Goal: Information Seeking & Learning: Learn about a topic

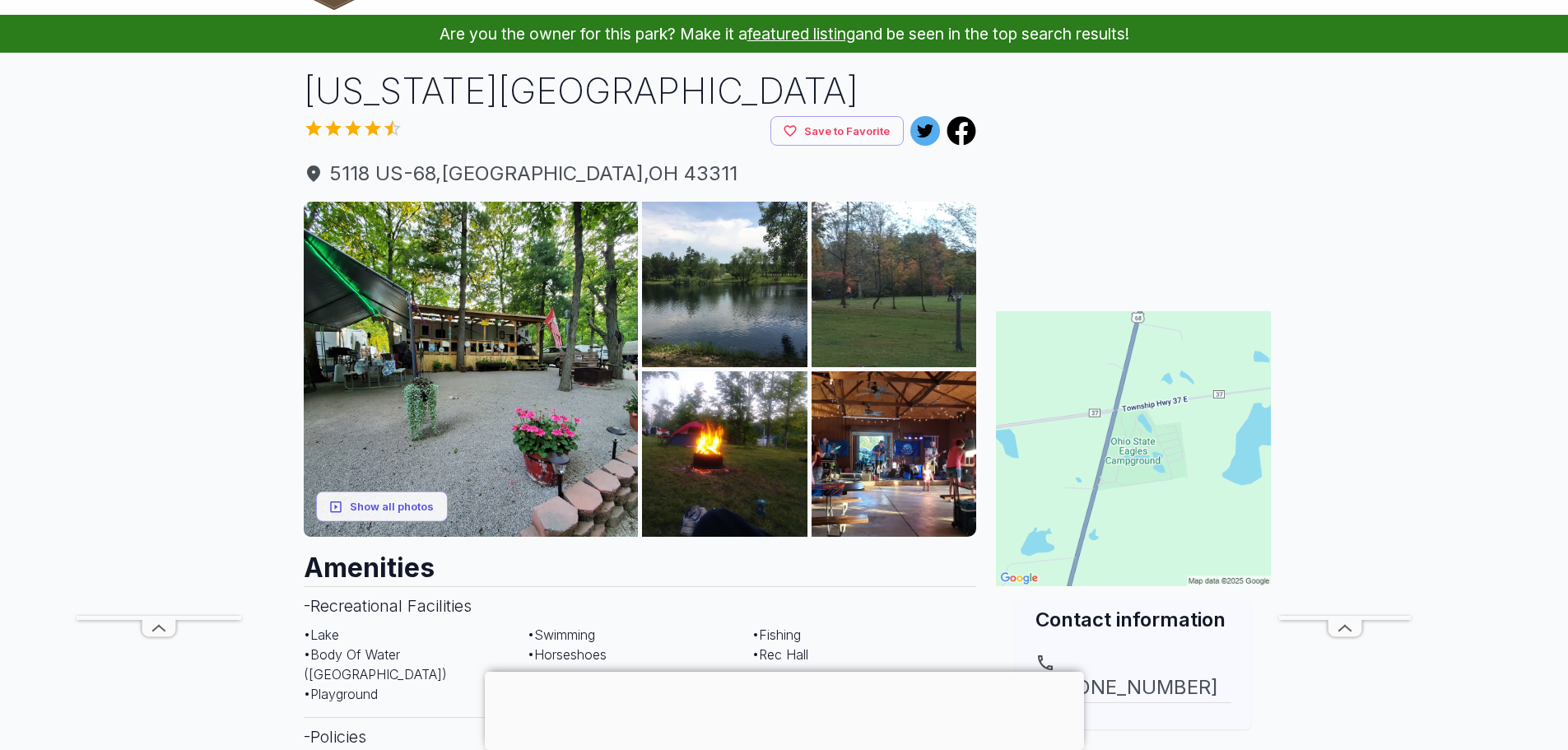
scroll to position [82, 0]
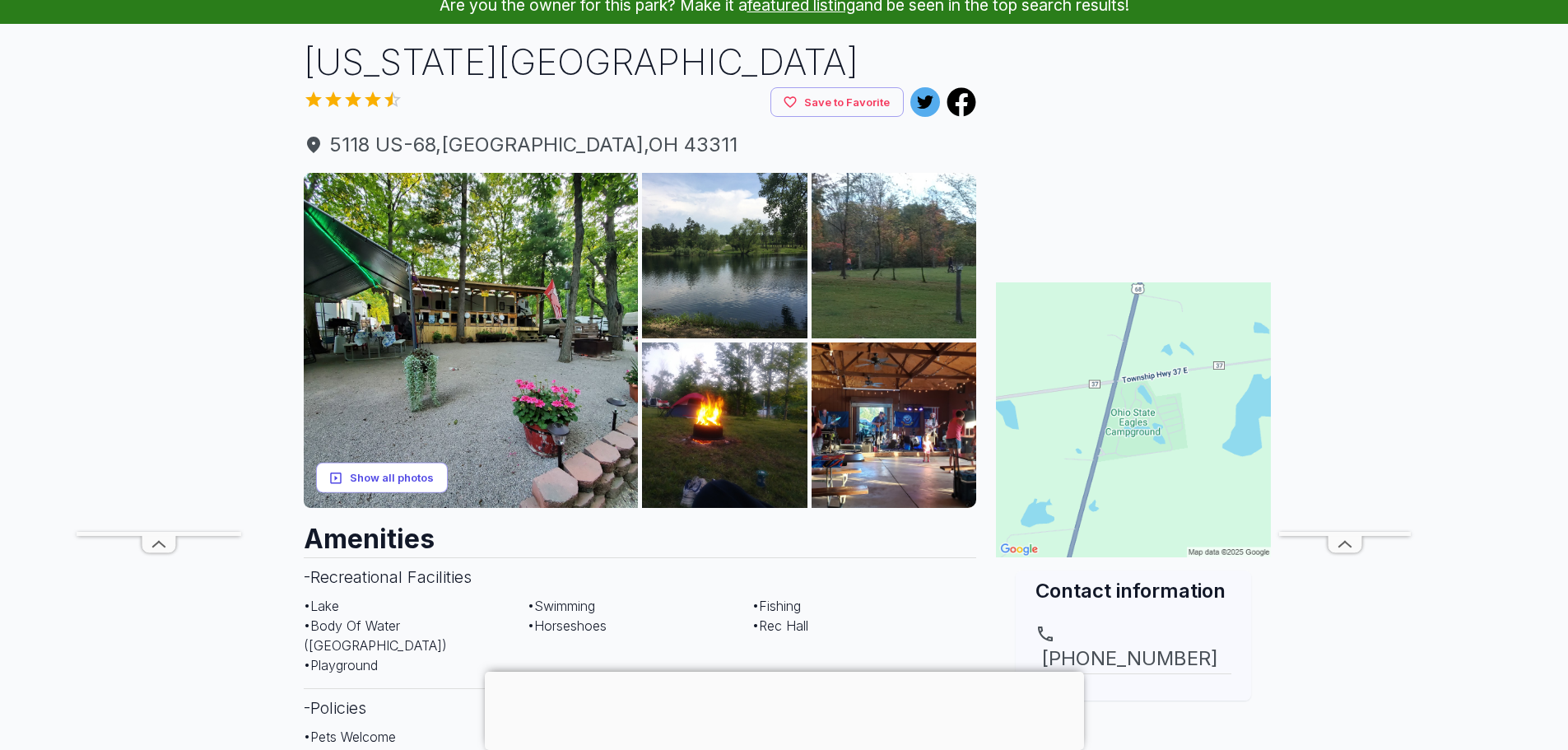
click at [382, 472] on button "Show all photos" at bounding box center [381, 478] width 131 height 31
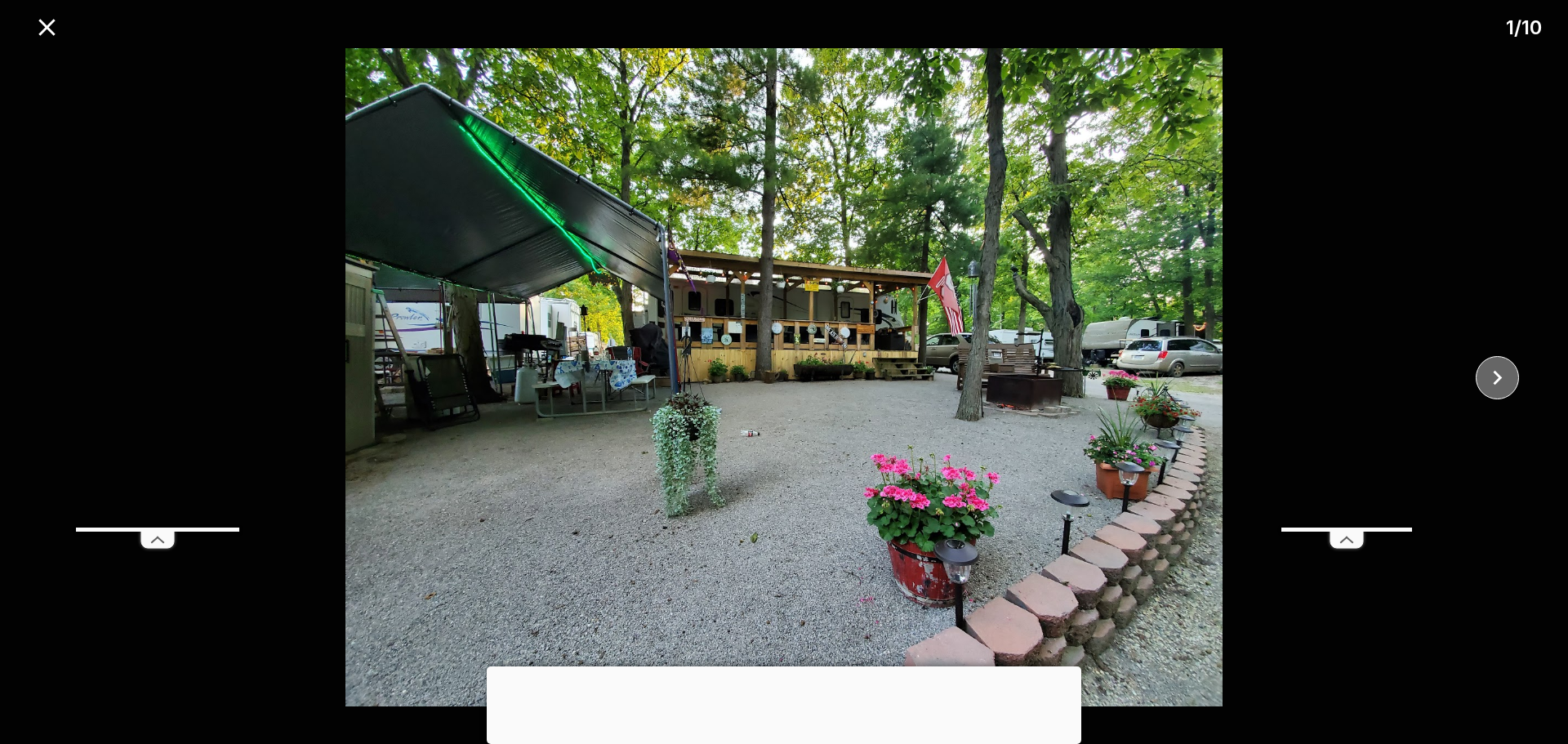
click at [1507, 378] on icon "close" at bounding box center [1497, 377] width 29 height 29
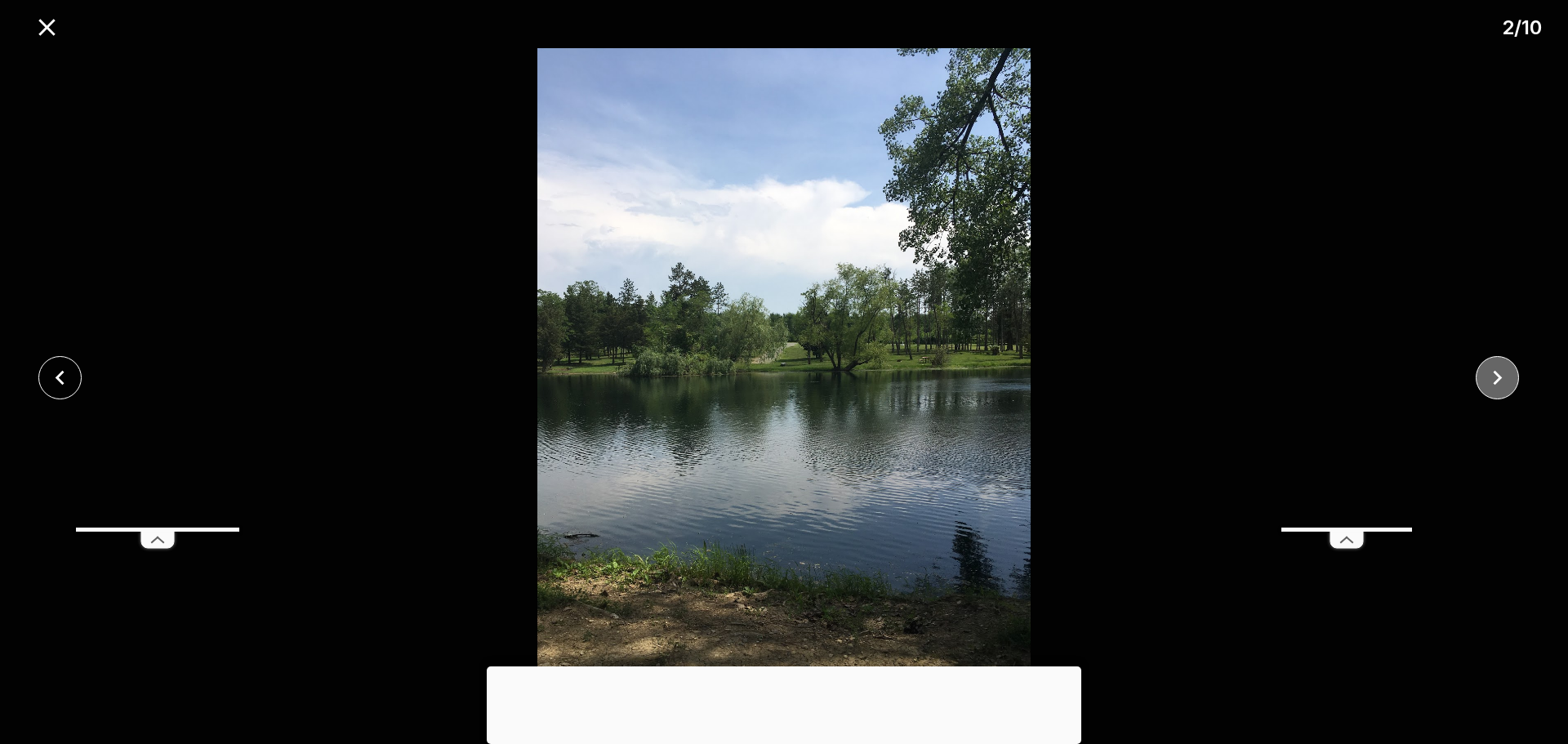
click at [1507, 377] on icon "close" at bounding box center [1497, 377] width 29 height 29
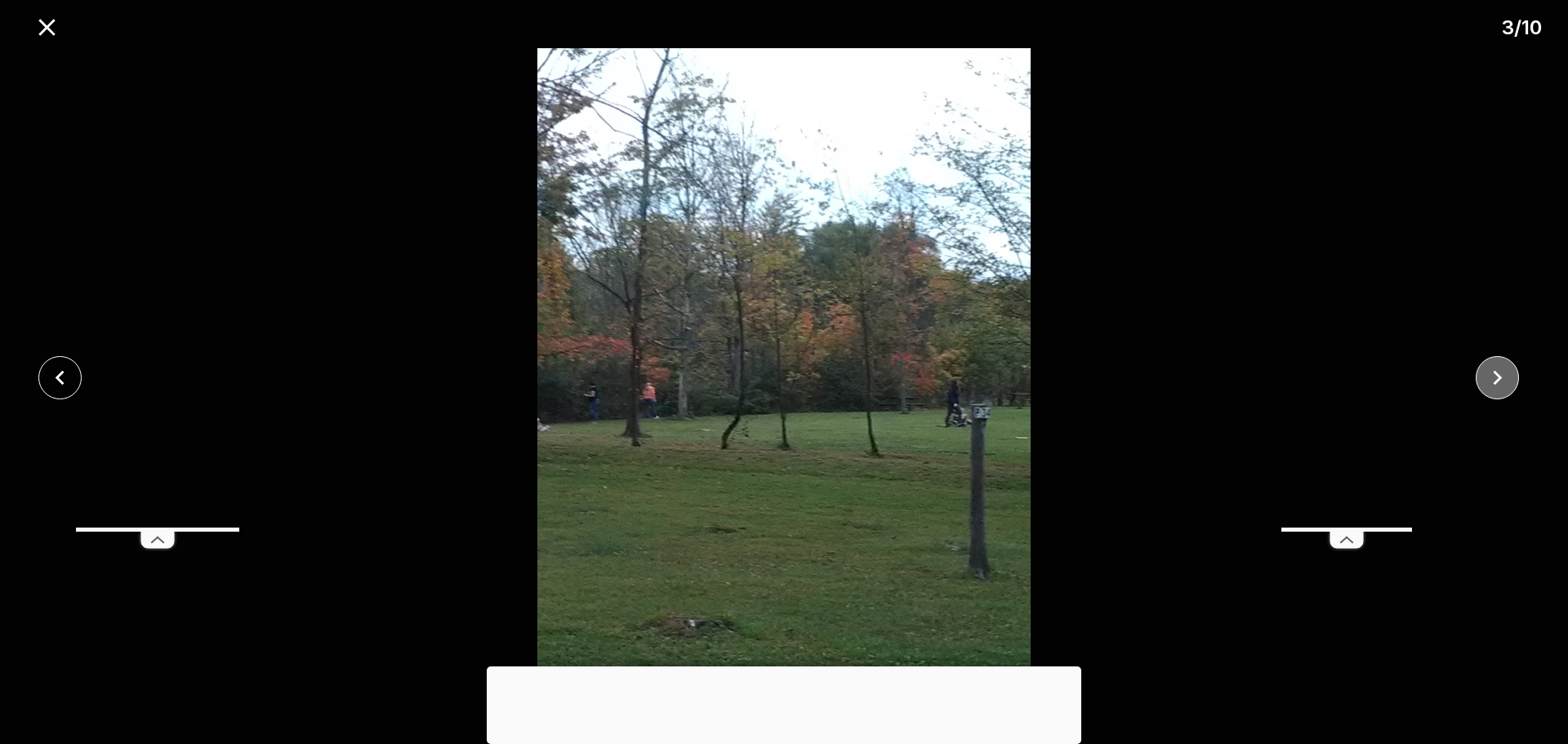
click at [1506, 377] on icon "close" at bounding box center [1497, 377] width 29 height 29
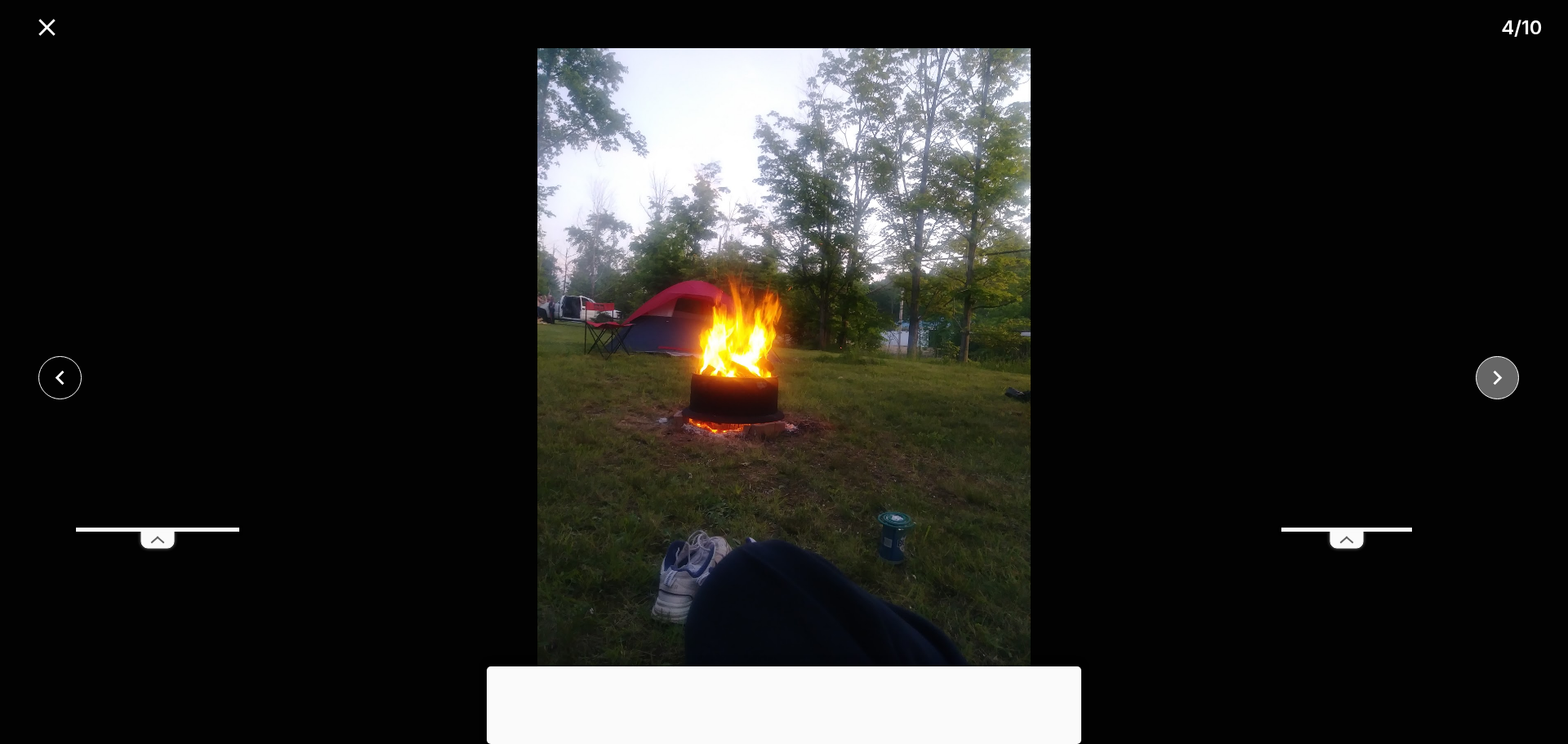
click at [1503, 377] on icon "close" at bounding box center [1497, 377] width 29 height 29
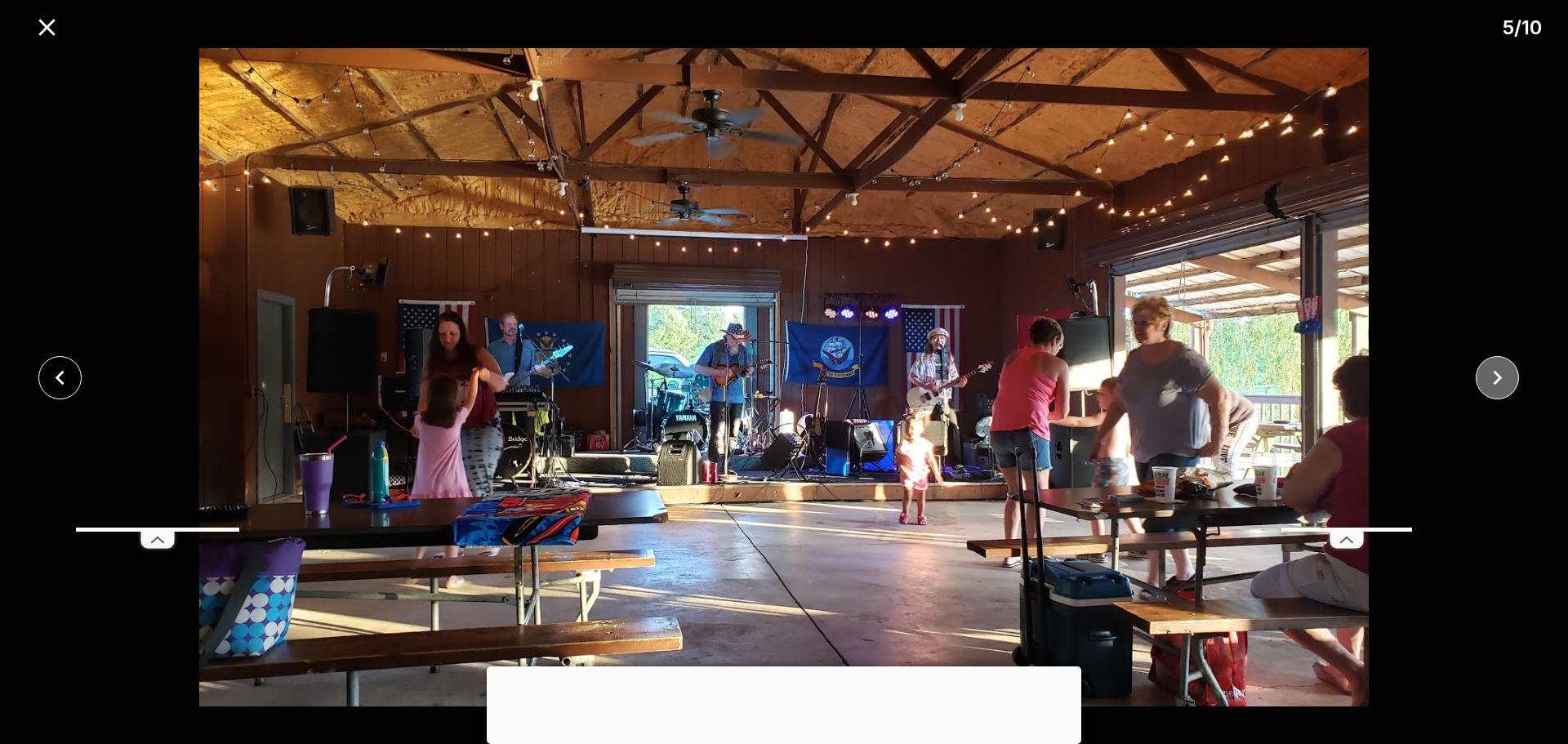
click at [1495, 371] on icon "close" at bounding box center [1497, 377] width 9 height 14
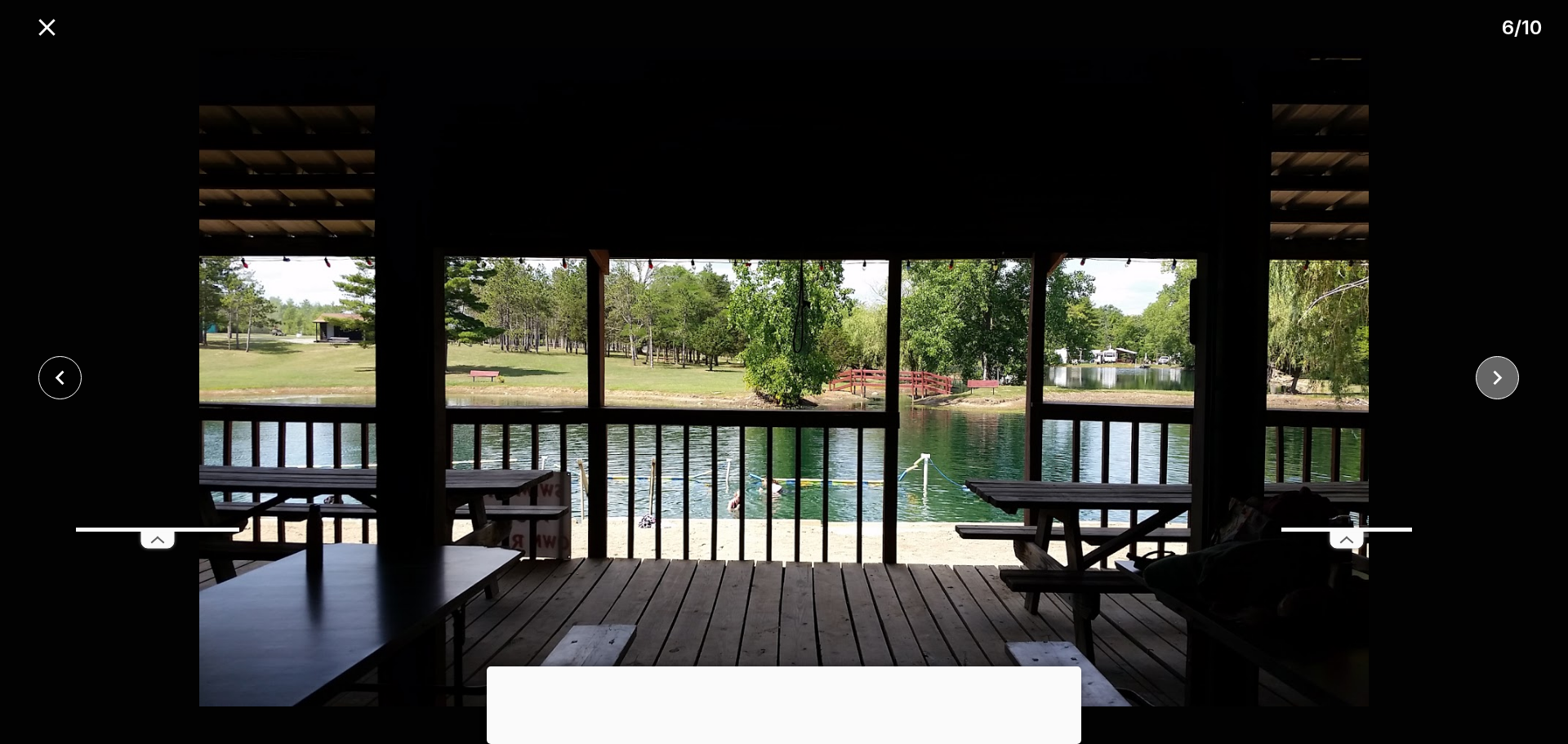
click at [1501, 374] on icon "close" at bounding box center [1497, 377] width 29 height 29
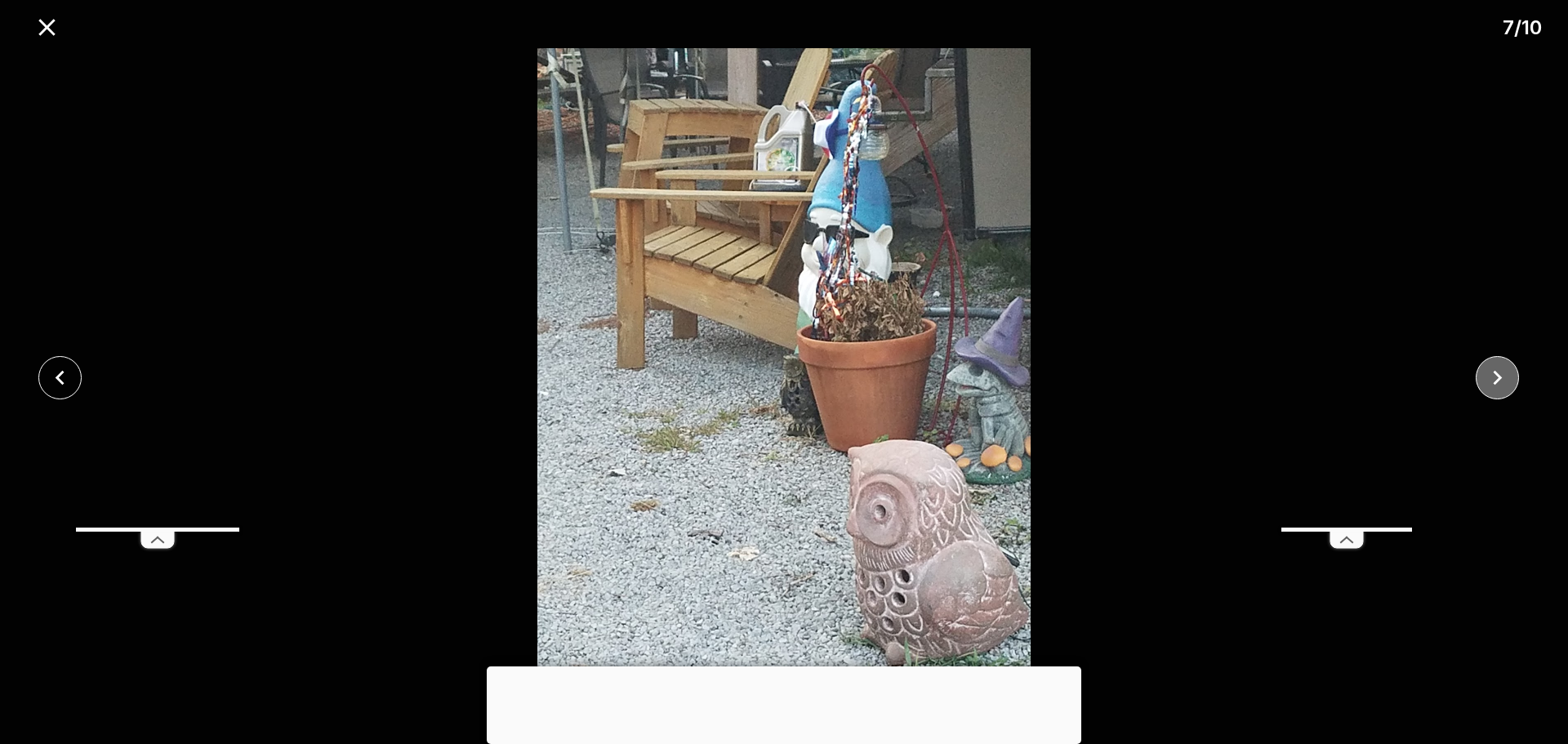
click at [1501, 374] on icon "close" at bounding box center [1497, 377] width 29 height 29
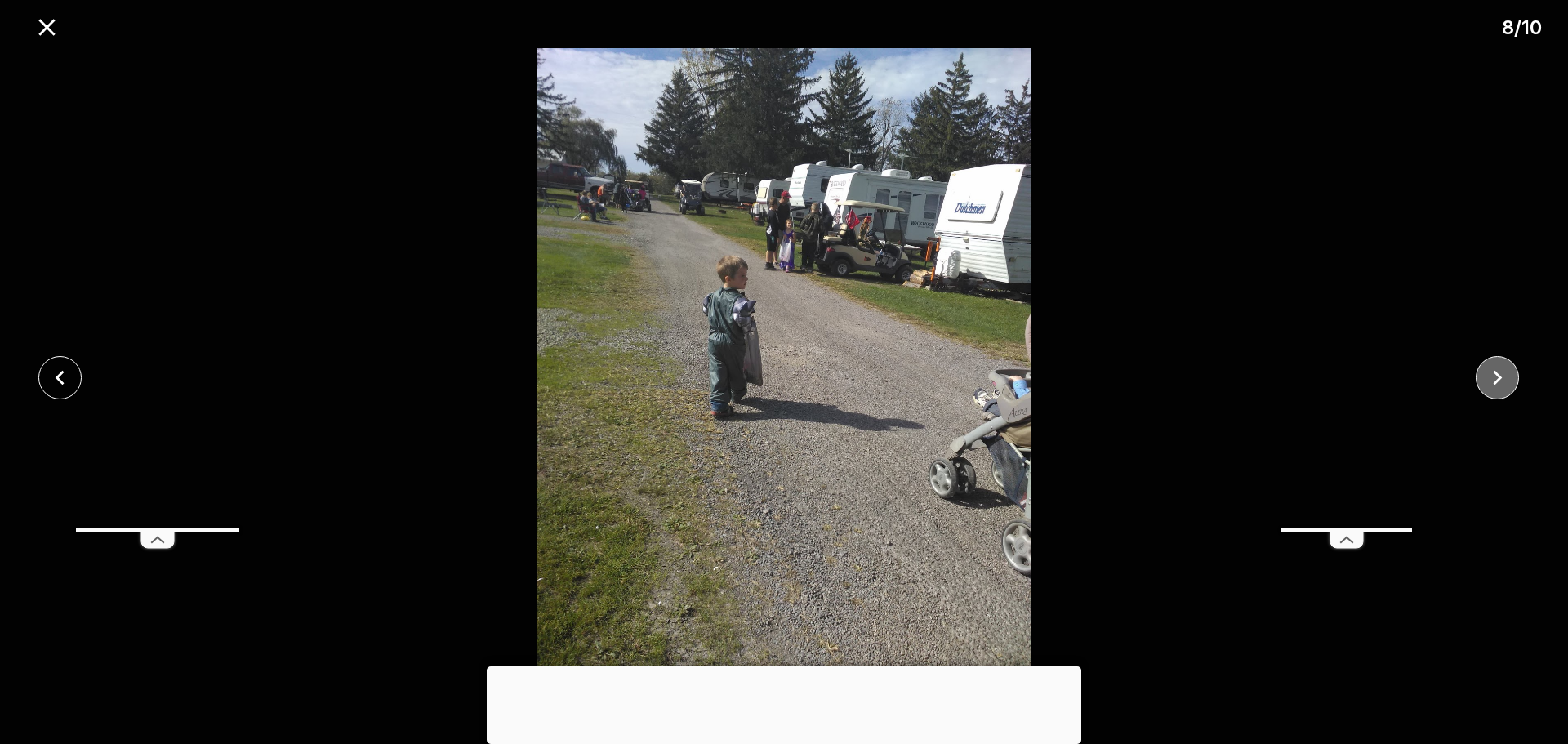
click at [1501, 374] on icon "close" at bounding box center [1497, 377] width 29 height 29
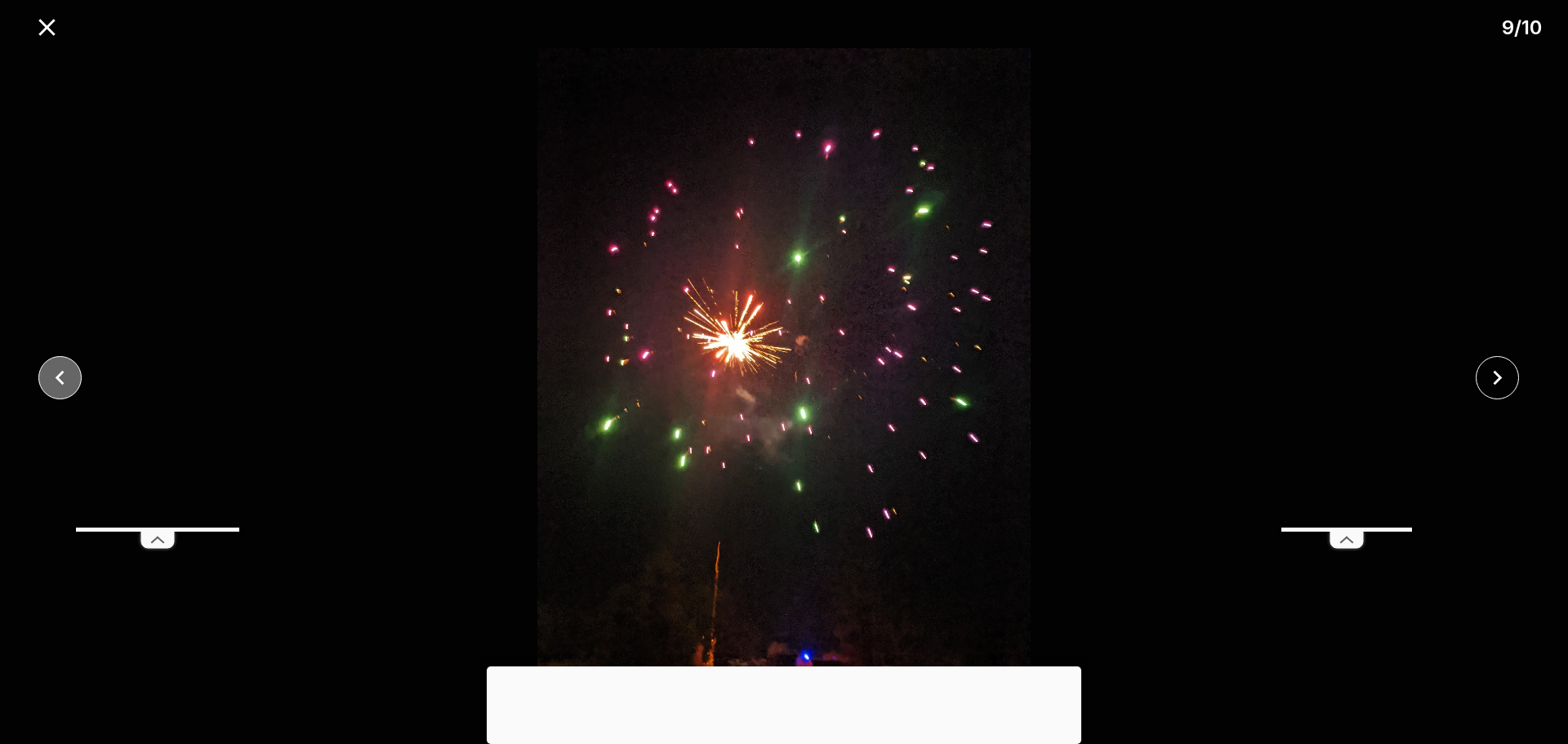
click at [56, 376] on icon "close" at bounding box center [60, 377] width 29 height 29
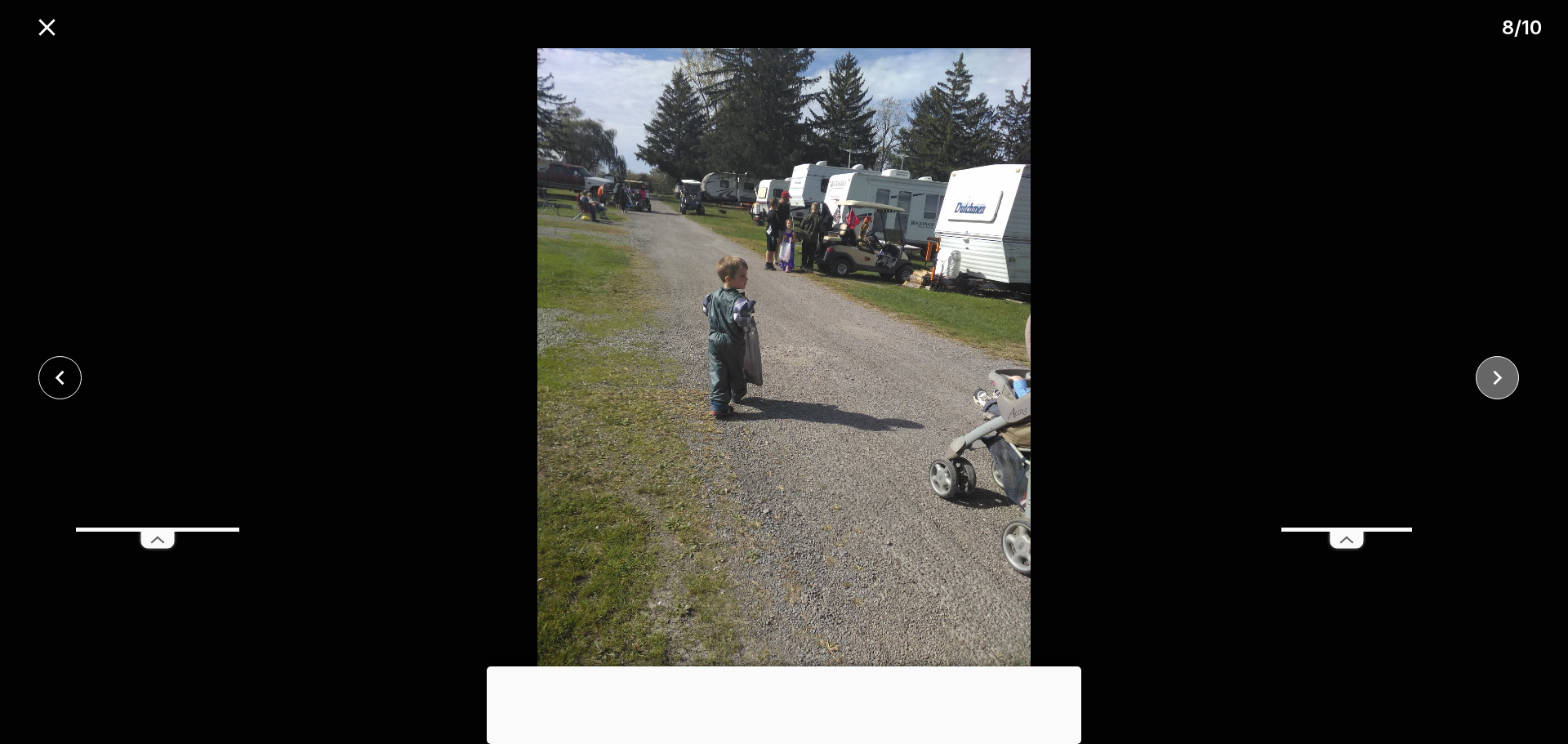
click at [1500, 367] on icon "close" at bounding box center [1497, 377] width 29 height 29
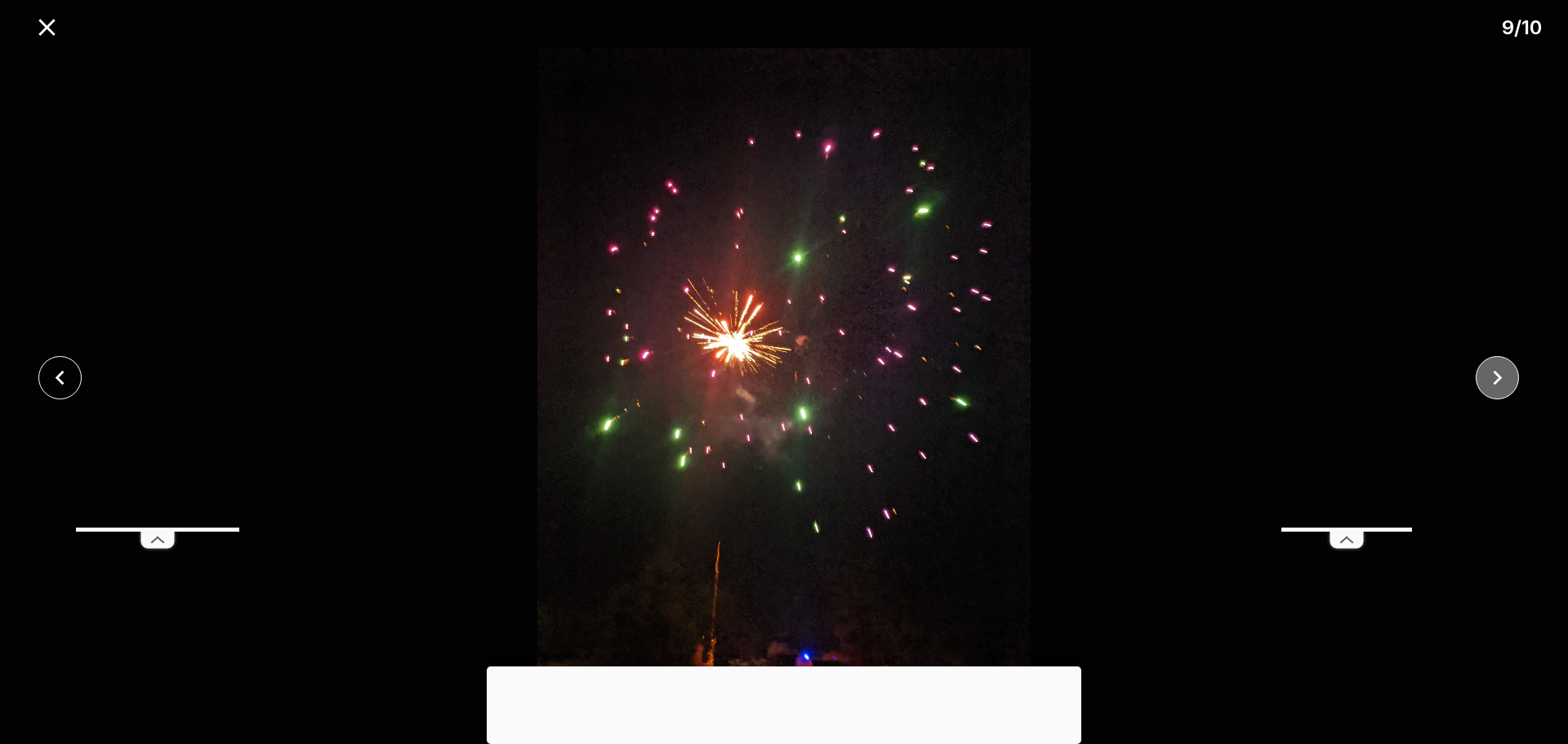
click at [1501, 369] on icon "close" at bounding box center [1497, 377] width 29 height 29
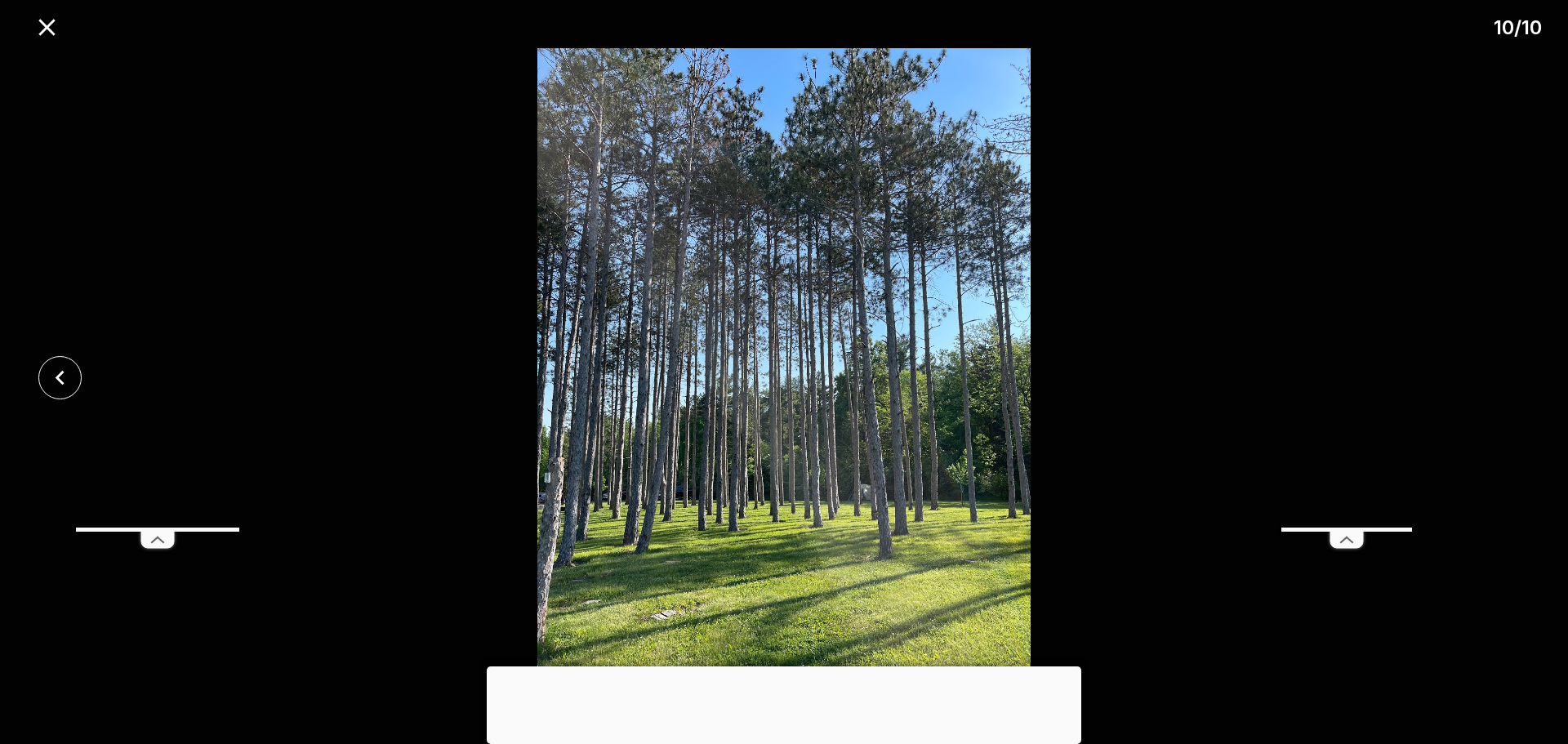
click at [777, 666] on div at bounding box center [784, 666] width 594 height 0
click at [777, 667] on div at bounding box center [784, 667] width 594 height 0
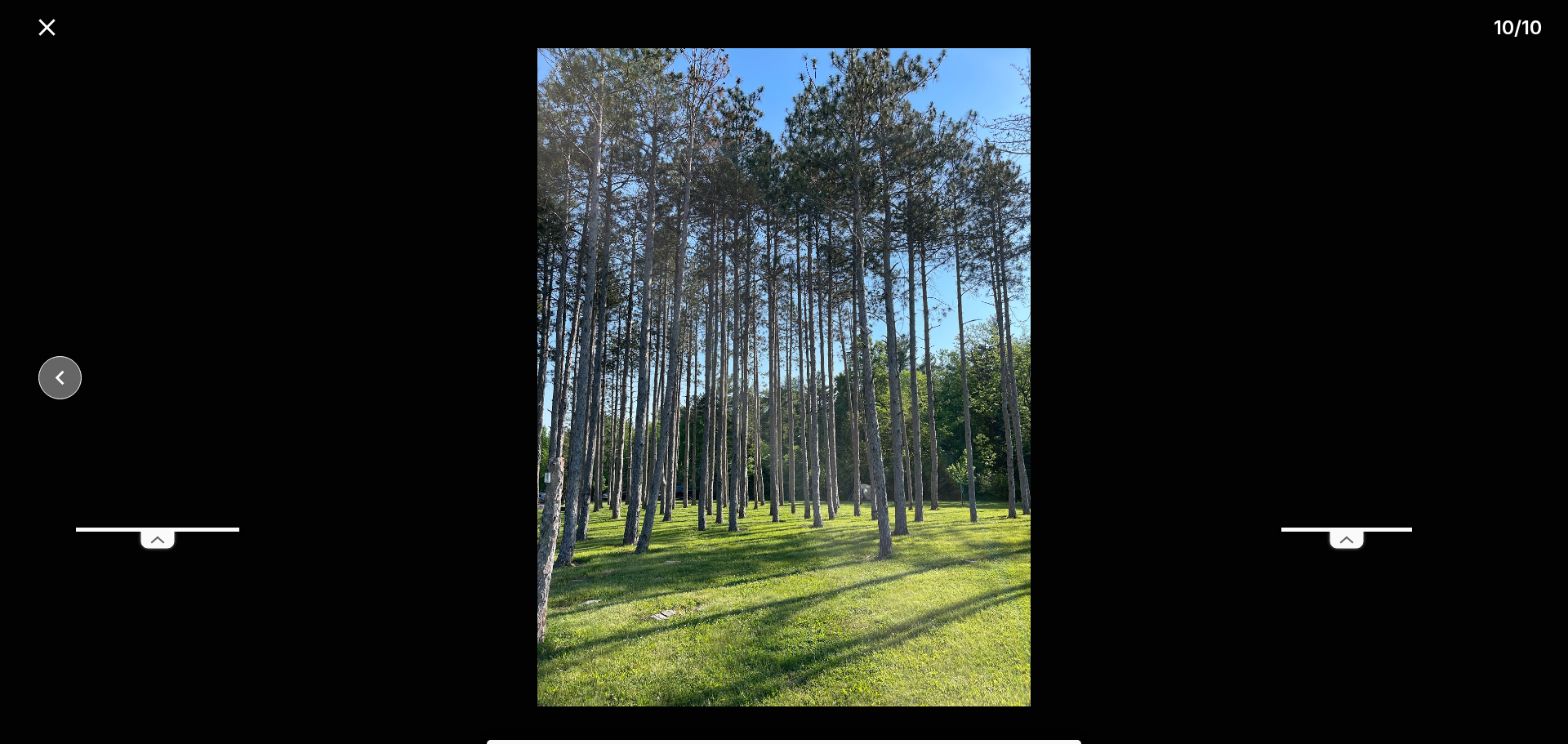
click at [52, 372] on icon "close" at bounding box center [60, 377] width 29 height 29
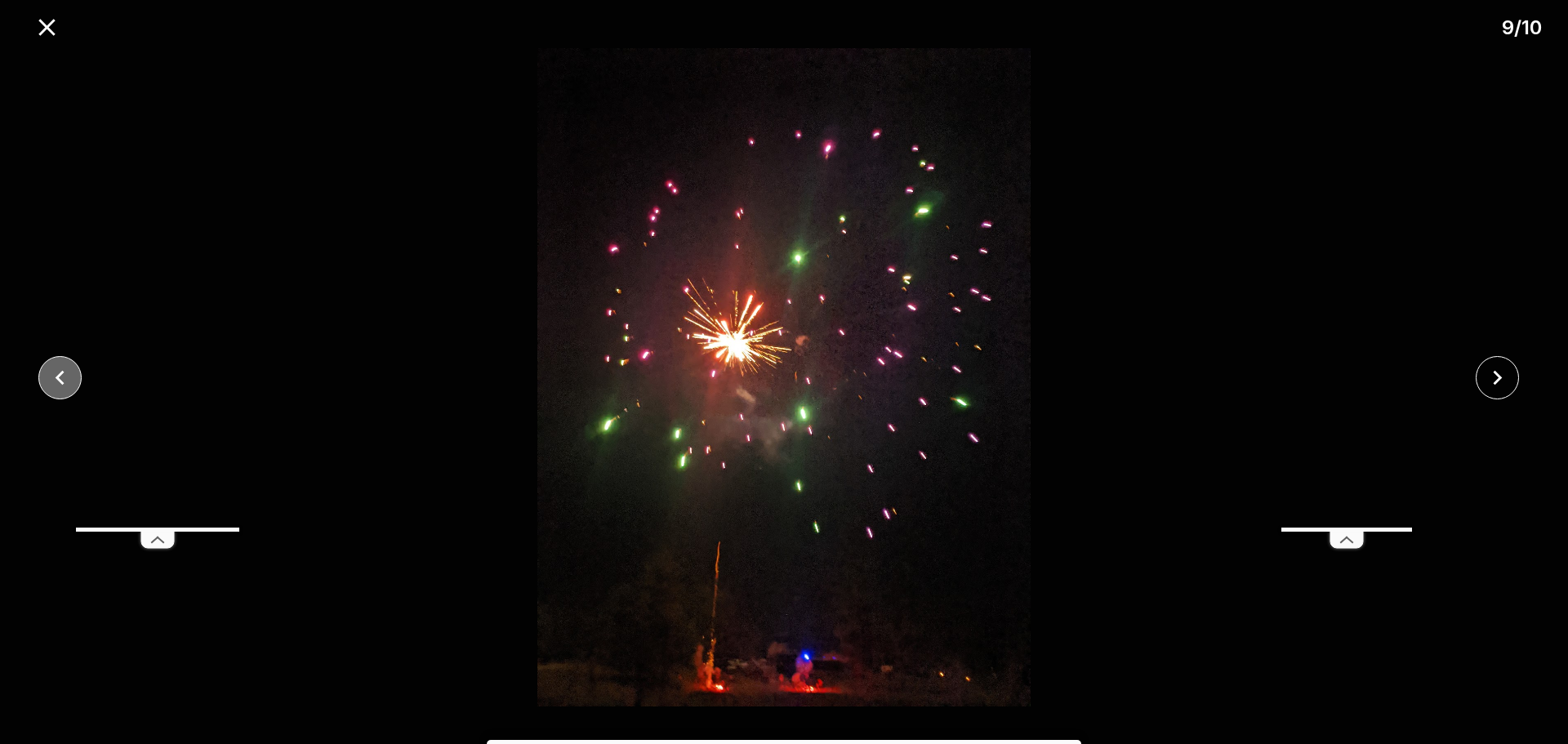
click at [52, 372] on icon "close" at bounding box center [60, 377] width 29 height 29
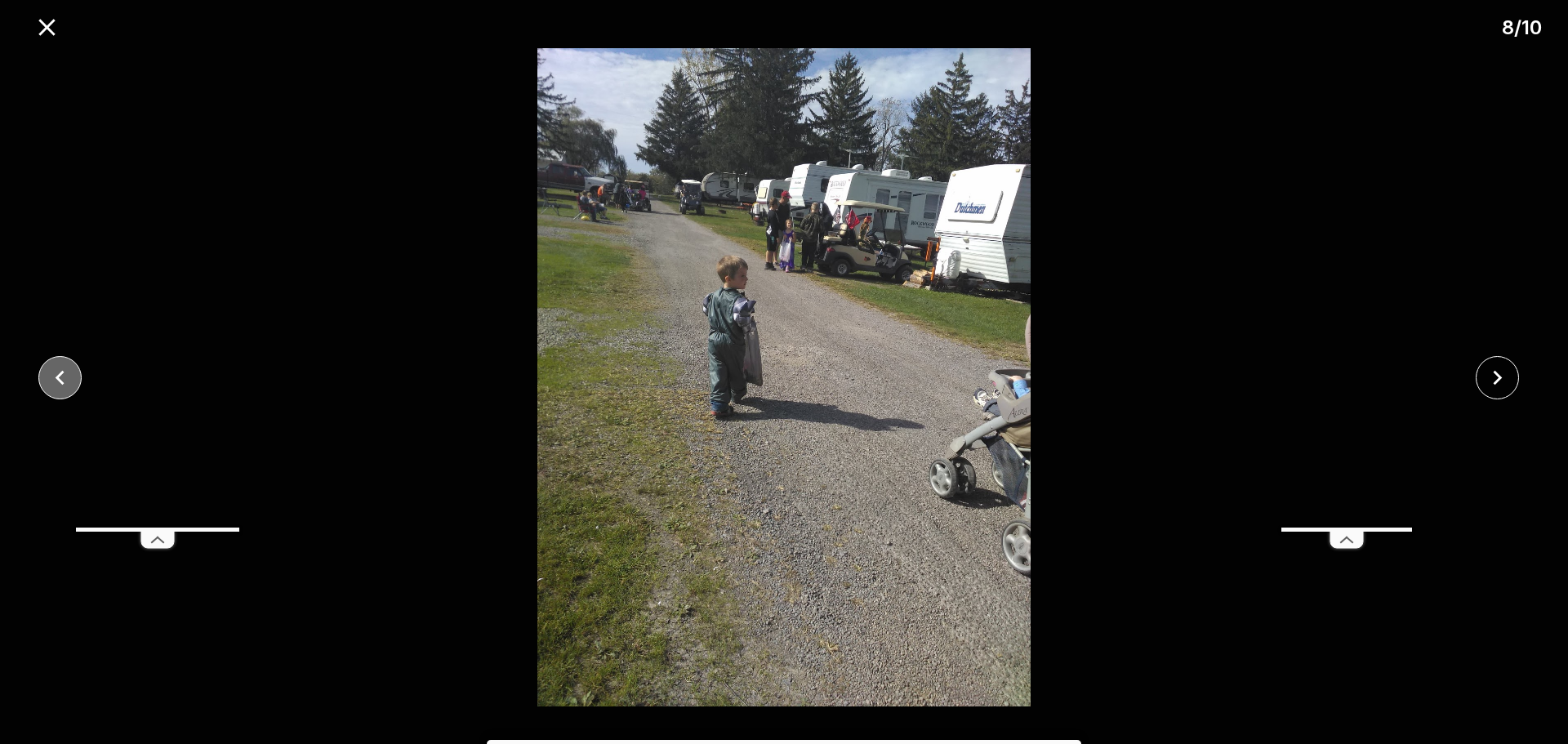
click at [52, 372] on icon "close" at bounding box center [60, 377] width 29 height 29
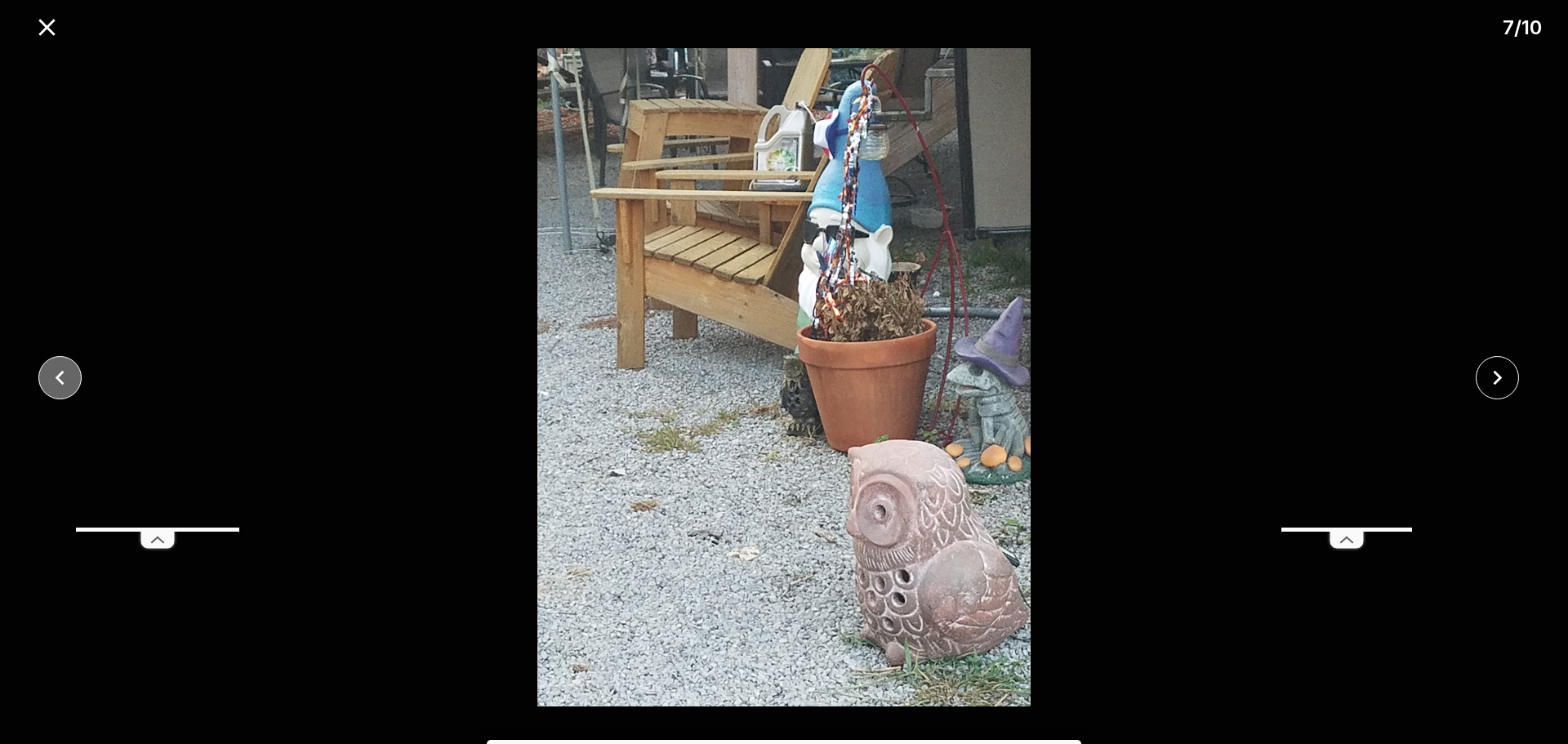
click at [52, 372] on icon "close" at bounding box center [60, 377] width 29 height 29
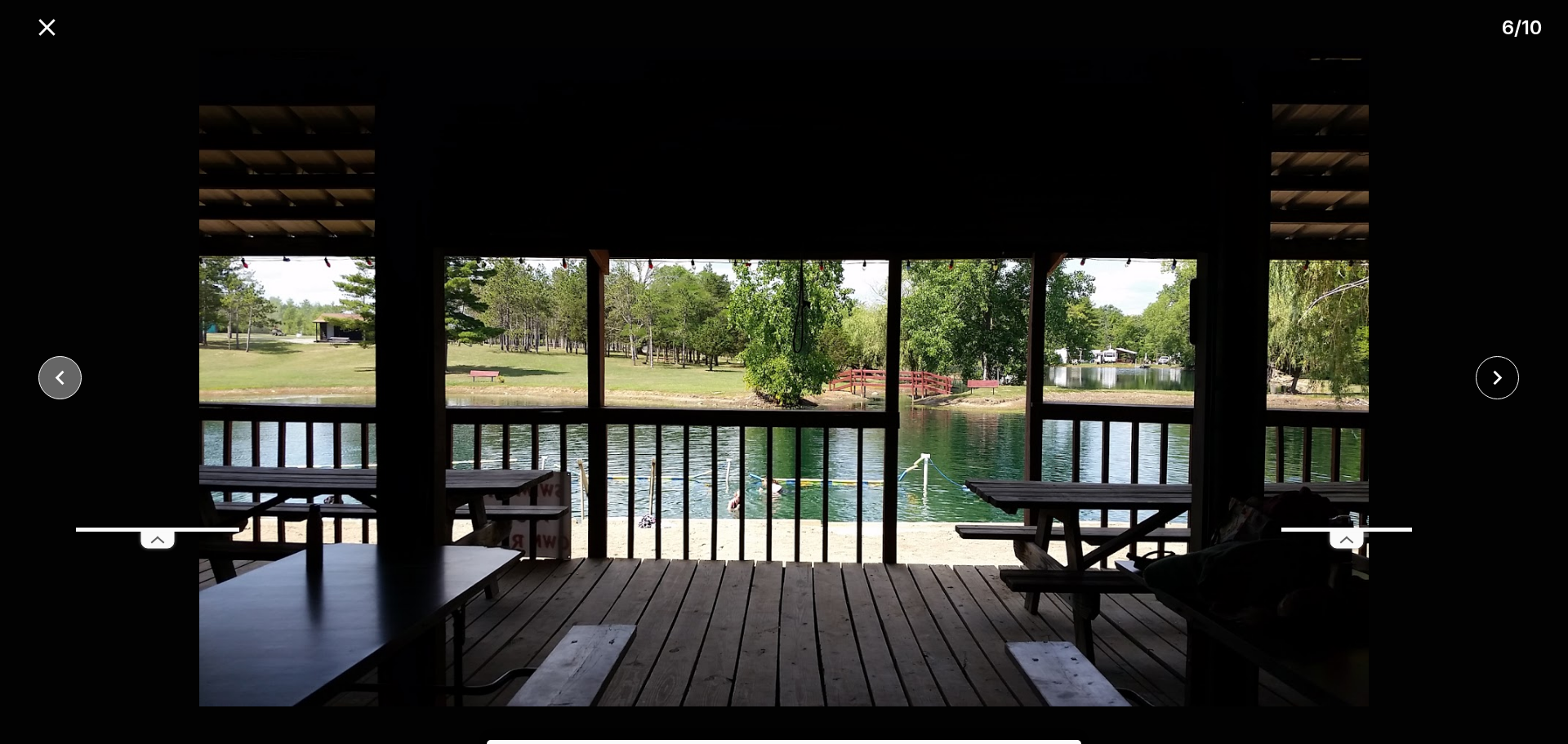
click at [52, 372] on icon "close" at bounding box center [60, 377] width 29 height 29
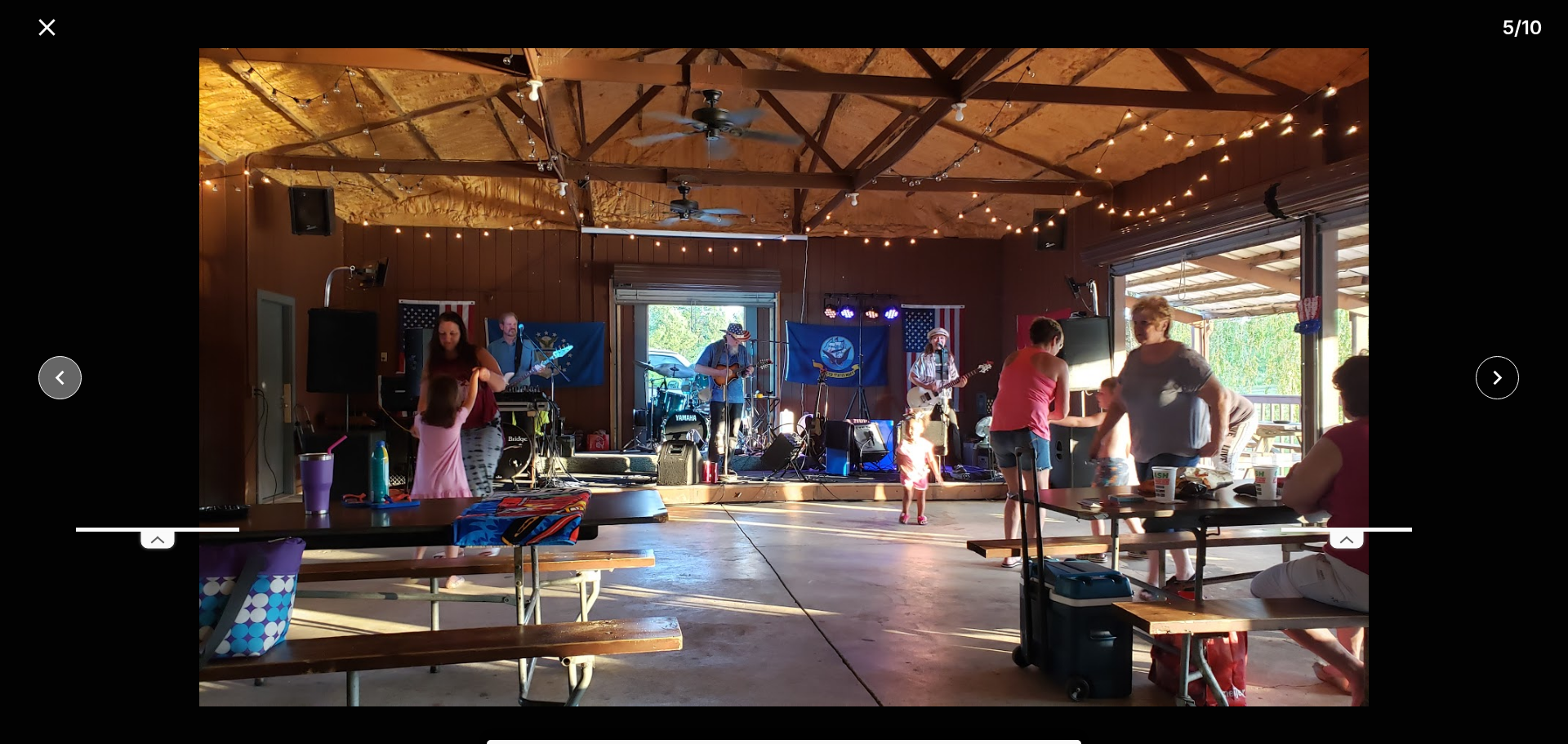
click at [52, 372] on icon "close" at bounding box center [60, 377] width 29 height 29
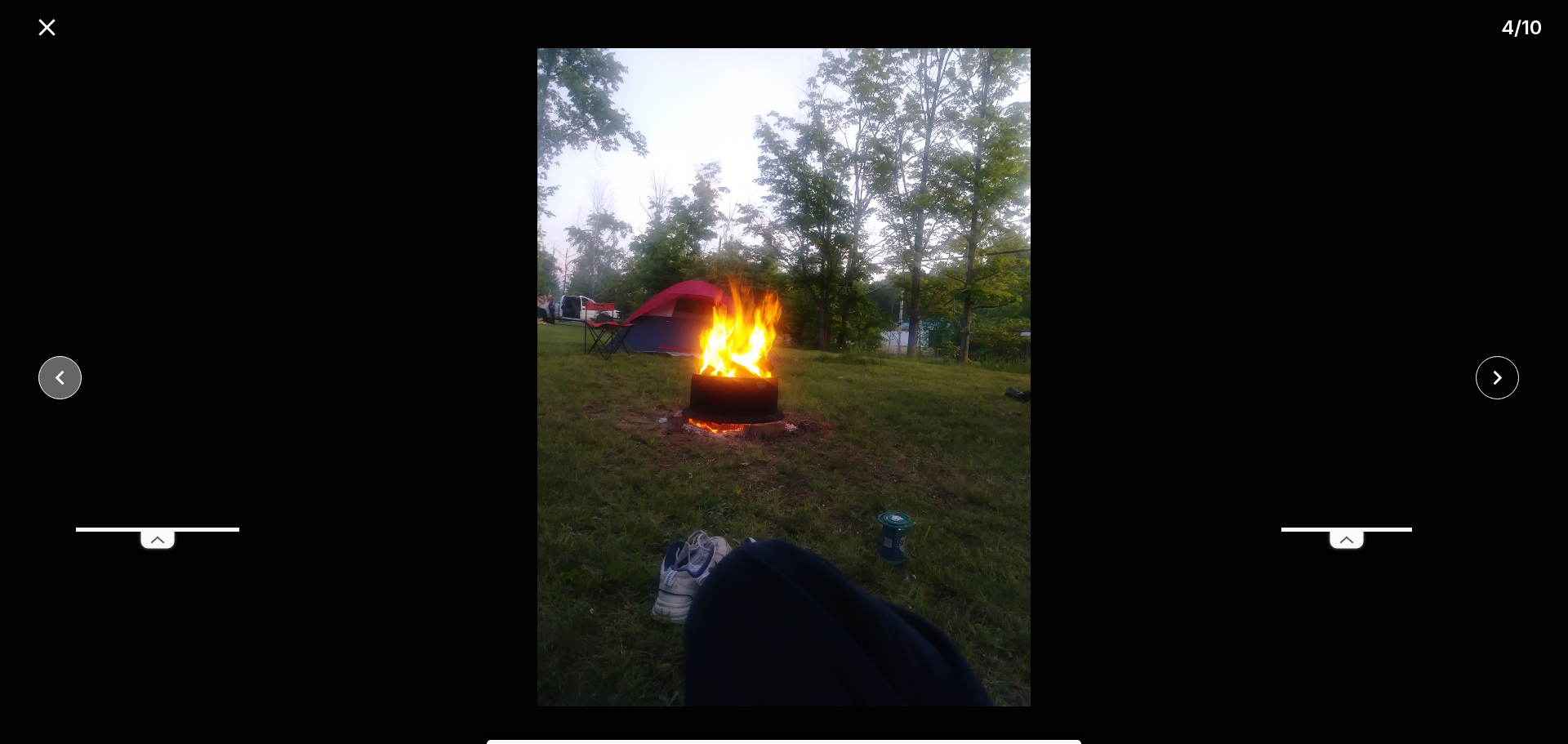
click at [52, 372] on icon "close" at bounding box center [60, 377] width 29 height 29
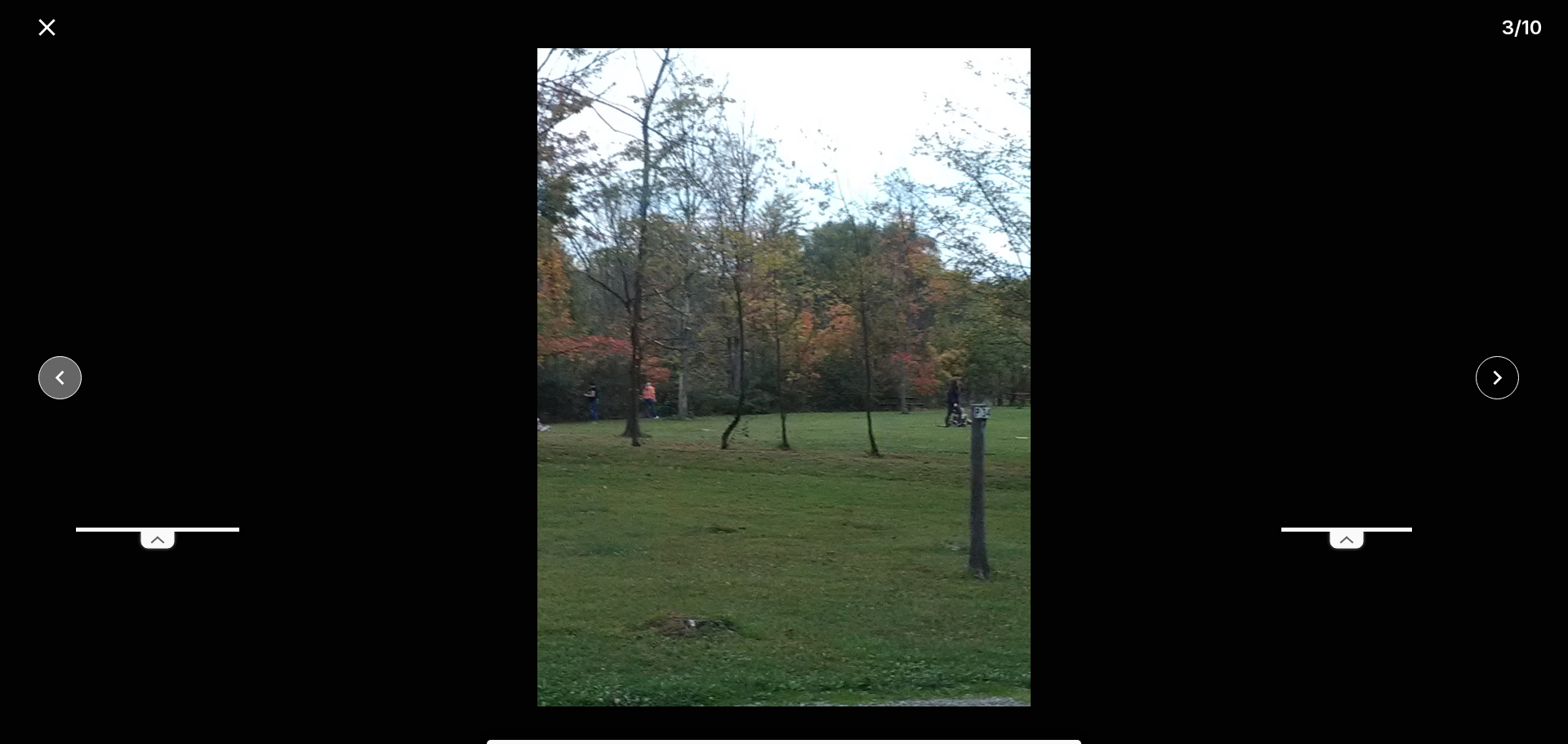
click at [52, 372] on icon "close" at bounding box center [60, 377] width 29 height 29
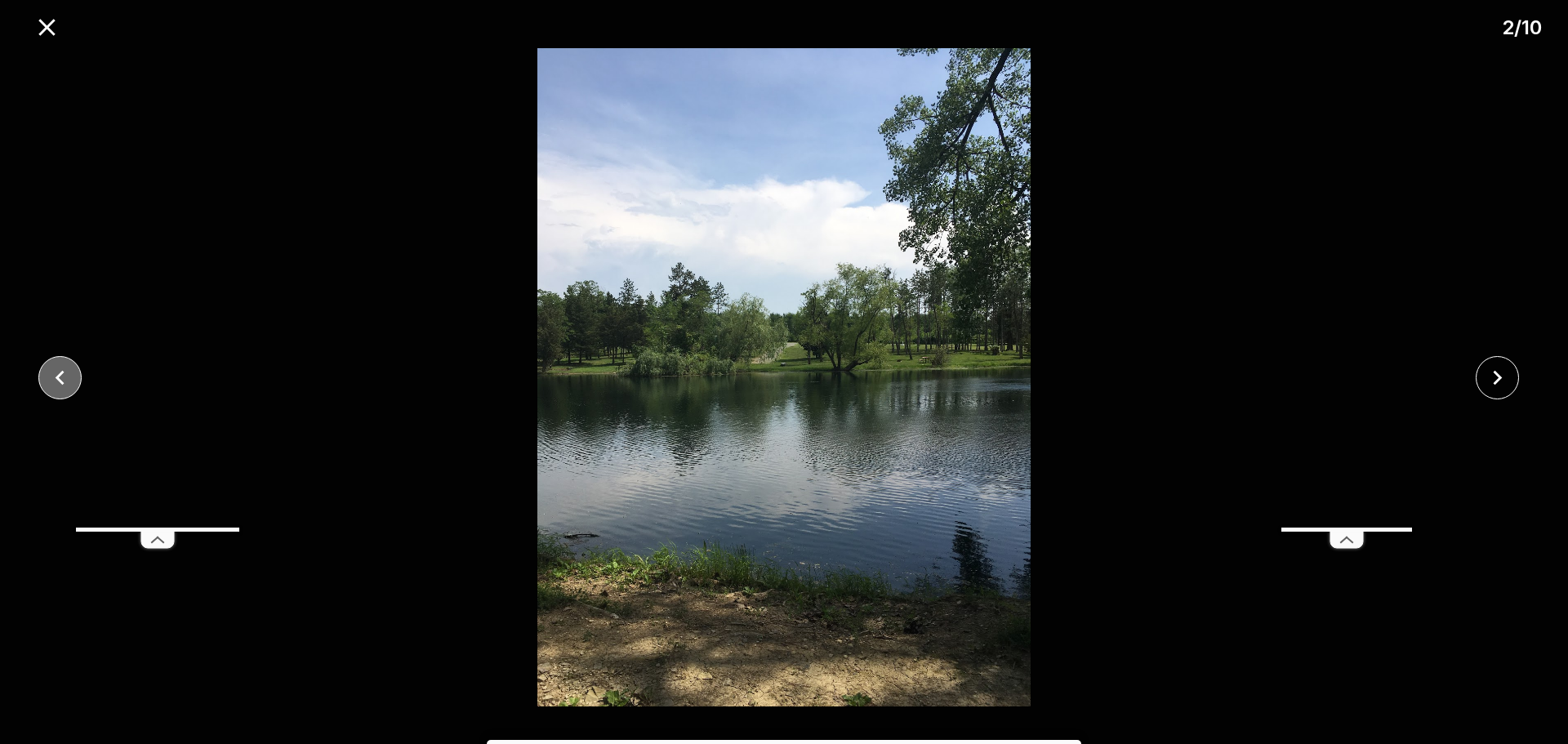
click at [52, 372] on icon "close" at bounding box center [60, 377] width 29 height 29
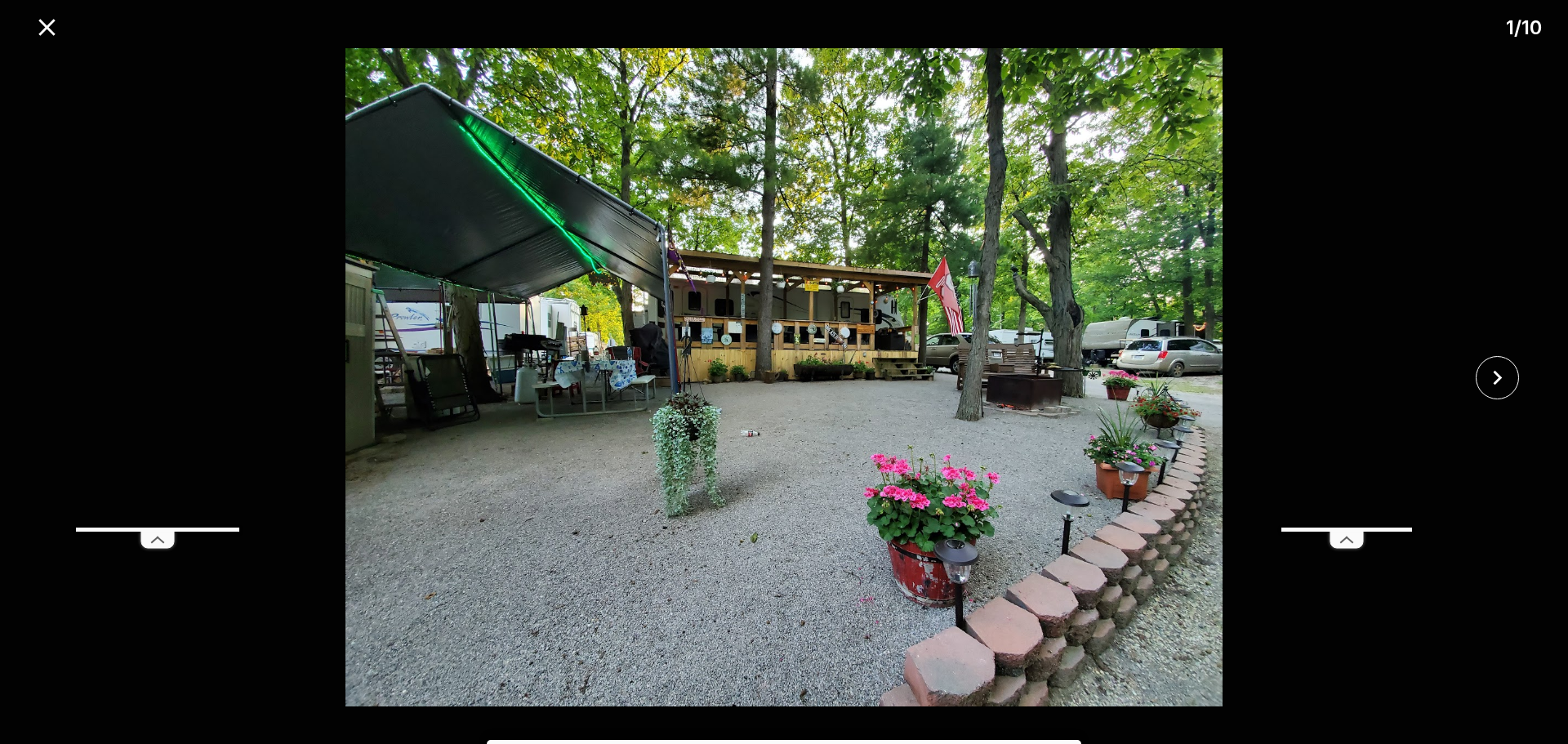
click at [52, 372] on div at bounding box center [784, 377] width 1568 height 658
click at [41, 24] on icon "close" at bounding box center [47, 28] width 29 height 29
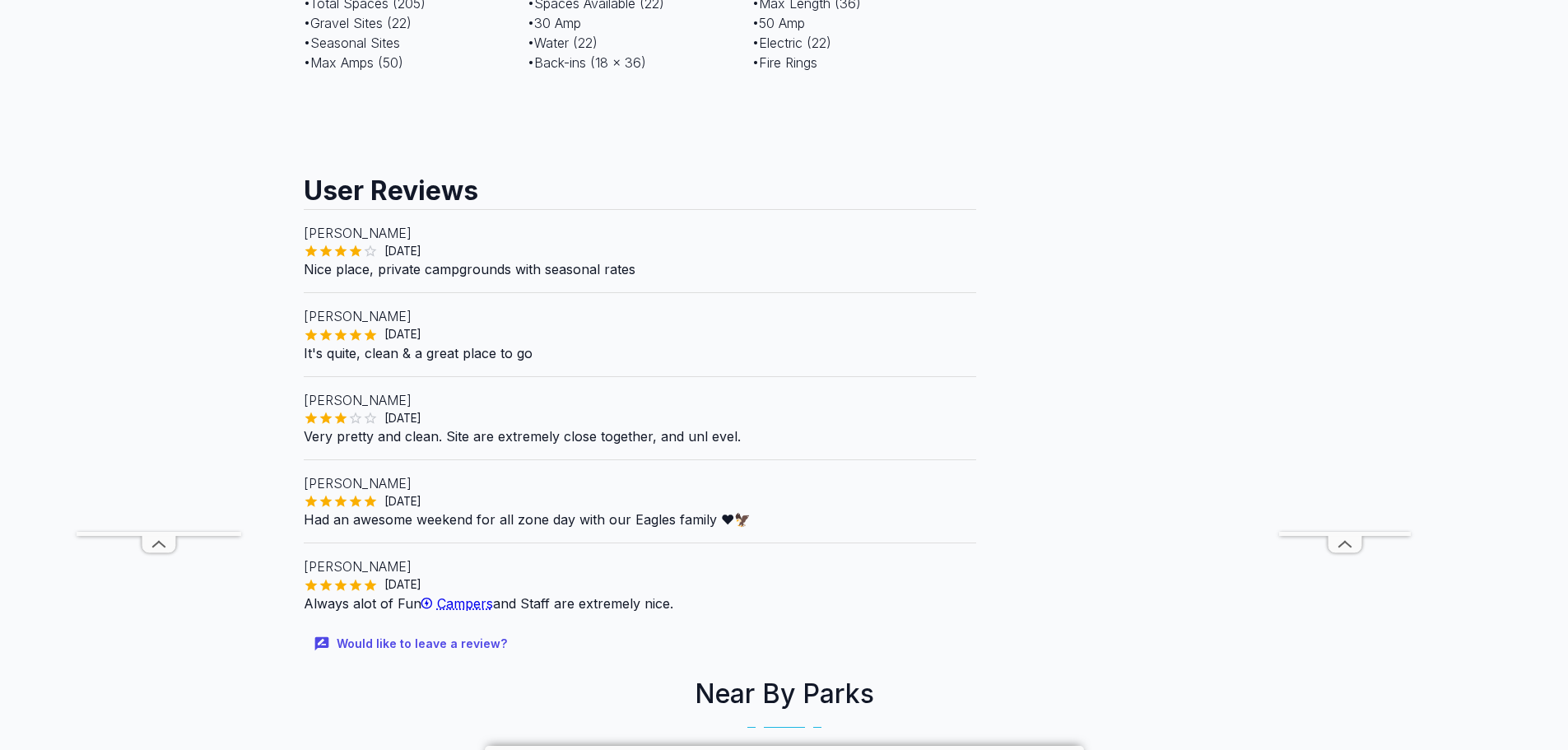
scroll to position [1235, 0]
